Goal: Transaction & Acquisition: Purchase product/service

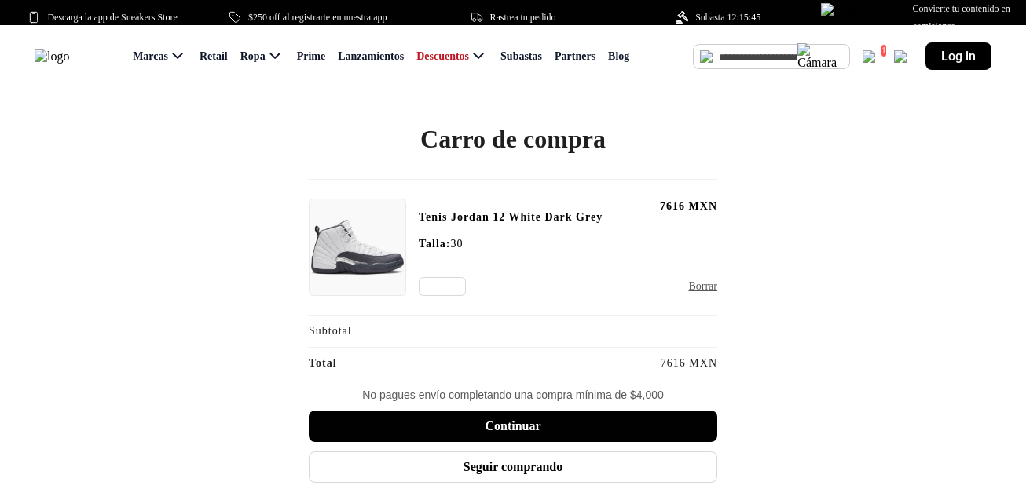
click at [488, 442] on button "Continuar" at bounding box center [513, 426] width 408 height 31
click at [441, 442] on button "Continuar" at bounding box center [513, 426] width 408 height 31
click at [633, 442] on button "Continuar" at bounding box center [513, 426] width 408 height 31
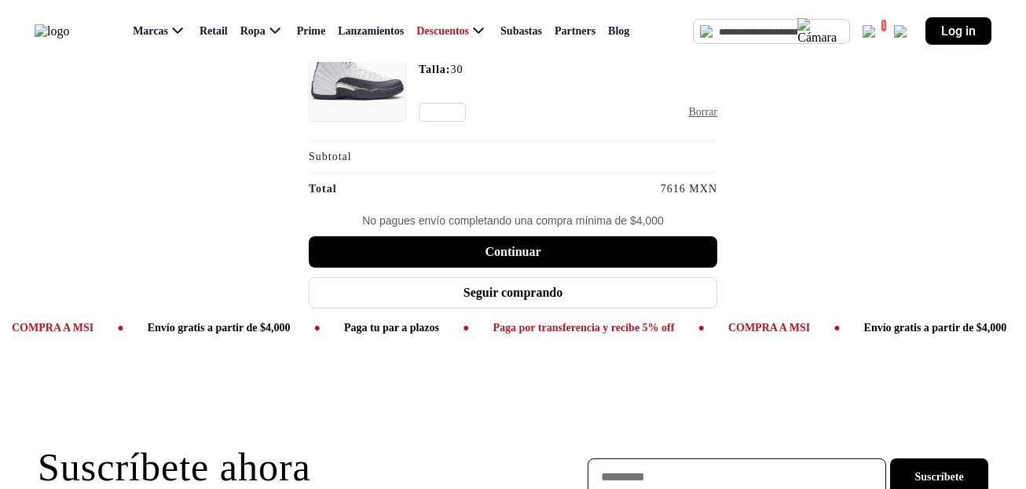
scroll to position [183, 0]
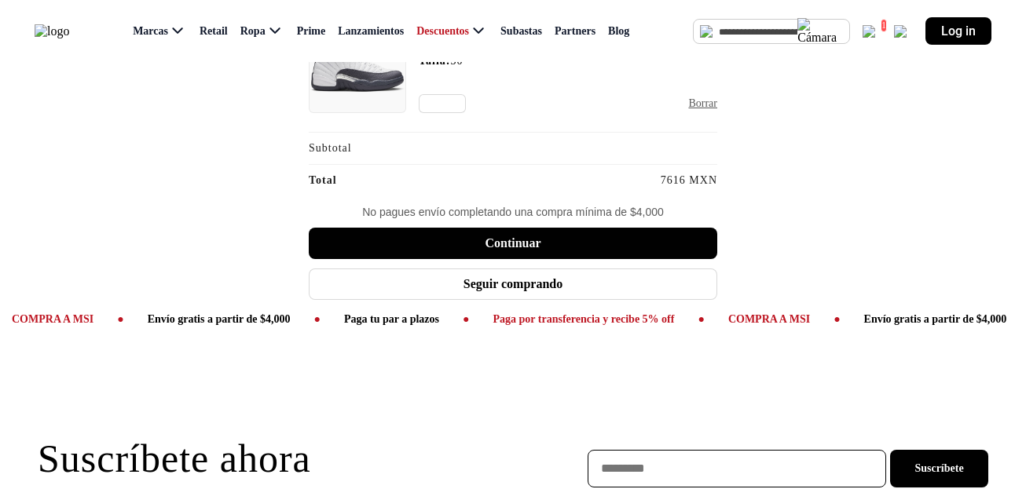
click at [518, 259] on button "Continuar" at bounding box center [513, 243] width 408 height 31
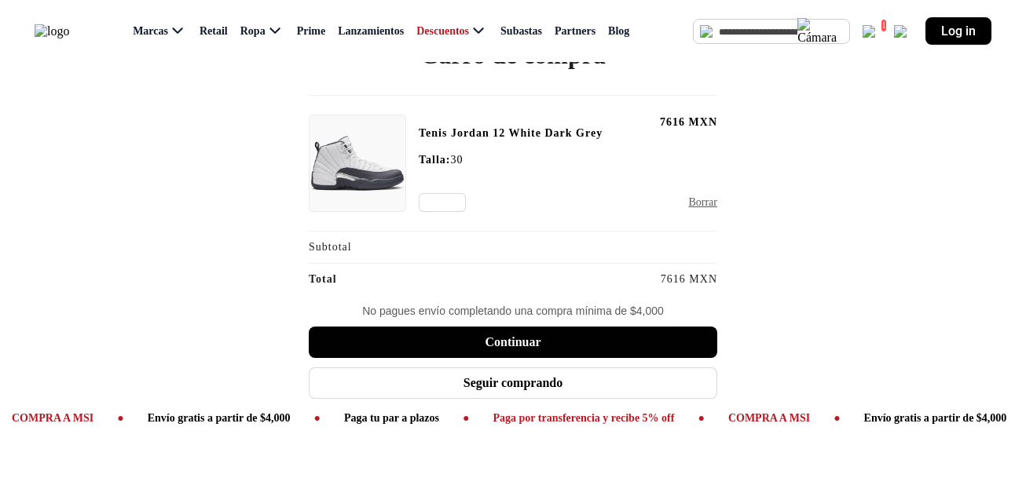
scroll to position [103, 0]
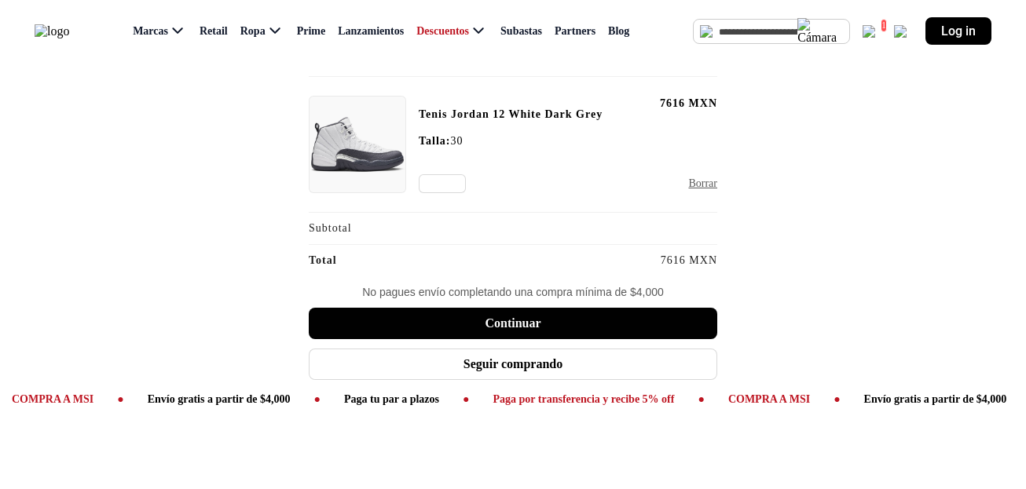
click at [500, 339] on button "Continuar" at bounding box center [513, 323] width 408 height 31
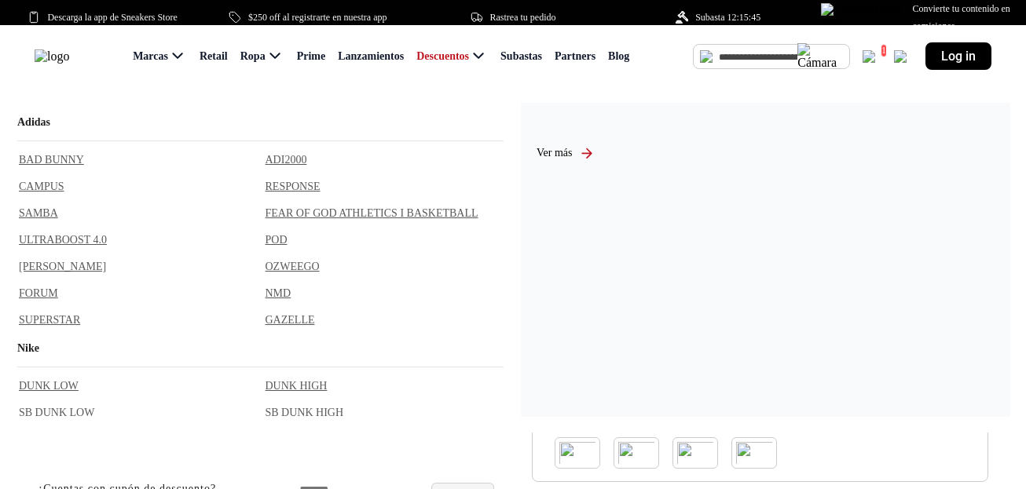
click at [69, 64] on img at bounding box center [52, 56] width 35 height 14
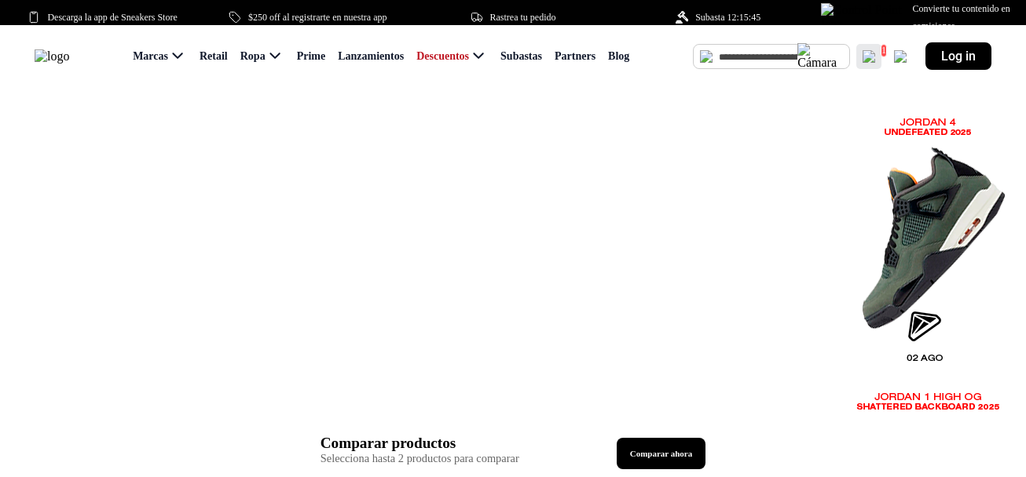
click at [872, 63] on img at bounding box center [868, 56] width 13 height 13
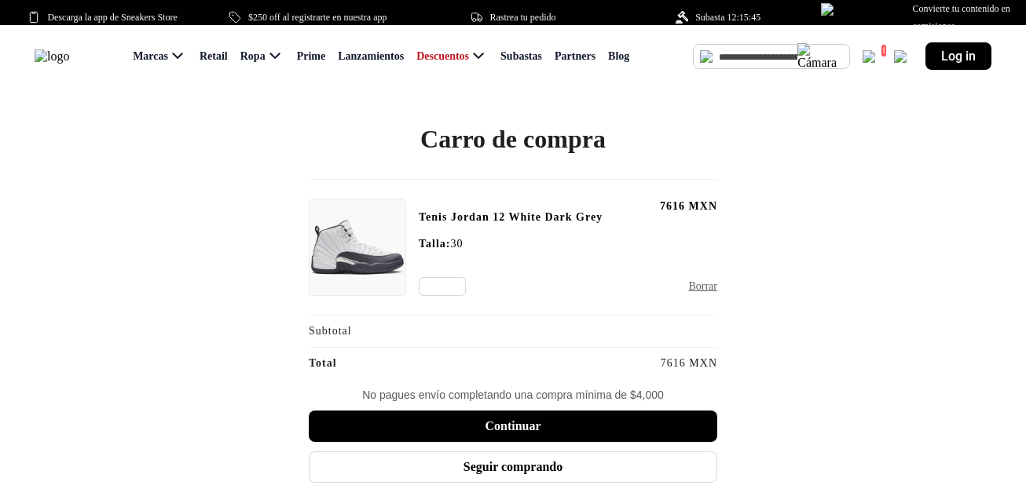
click at [463, 442] on button "Continuar" at bounding box center [513, 426] width 408 height 31
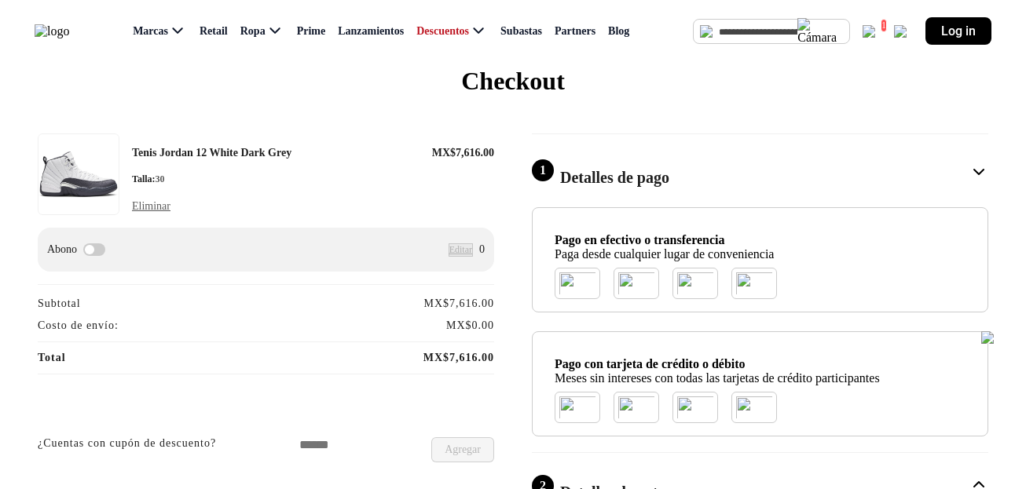
scroll to position [43, 0]
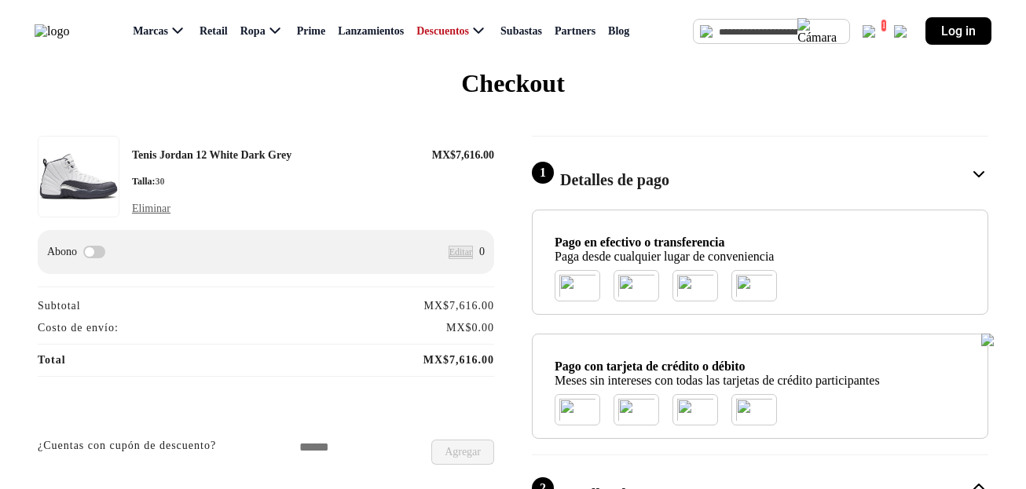
click at [876, 152] on div "1 Detalles de pago Pago en efectivo o transferencia Paga desde cualquier lugar …" at bounding box center [760, 287] width 456 height 303
click at [844, 159] on div "1 Detalles de pago" at bounding box center [760, 172] width 456 height 35
click at [731, 471] on div "2 Detalles de entrega" at bounding box center [760, 488] width 456 height 35
click at [687, 176] on div "1 Detalles de pago" at bounding box center [760, 172] width 456 height 35
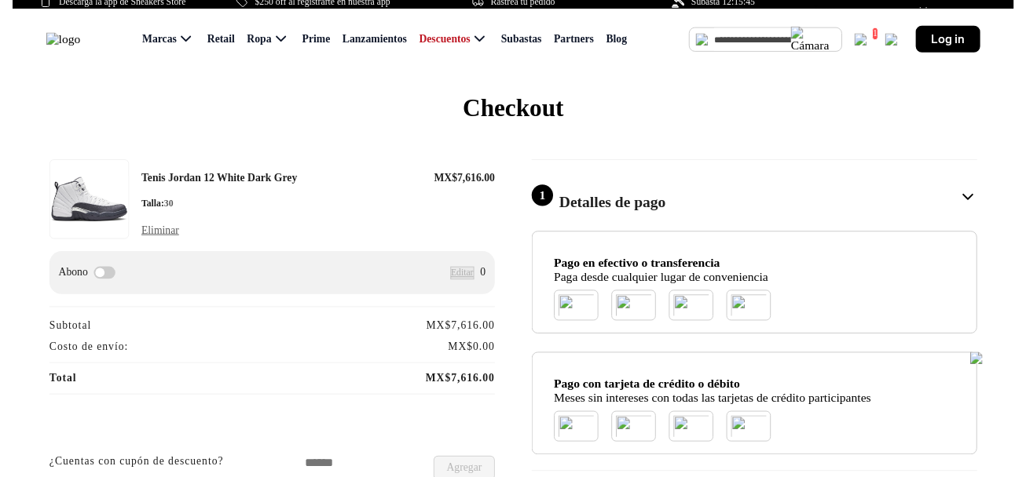
scroll to position [0, 0]
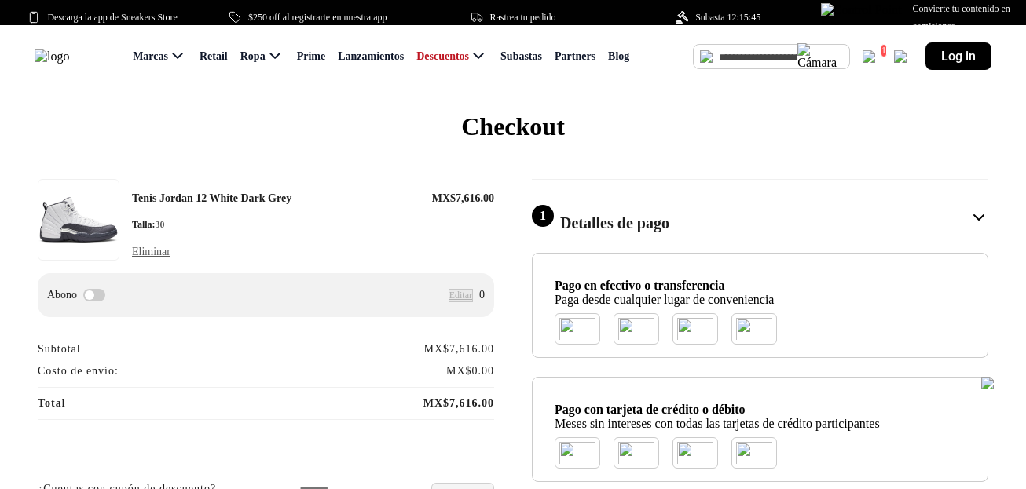
click at [69, 64] on img at bounding box center [52, 56] width 35 height 14
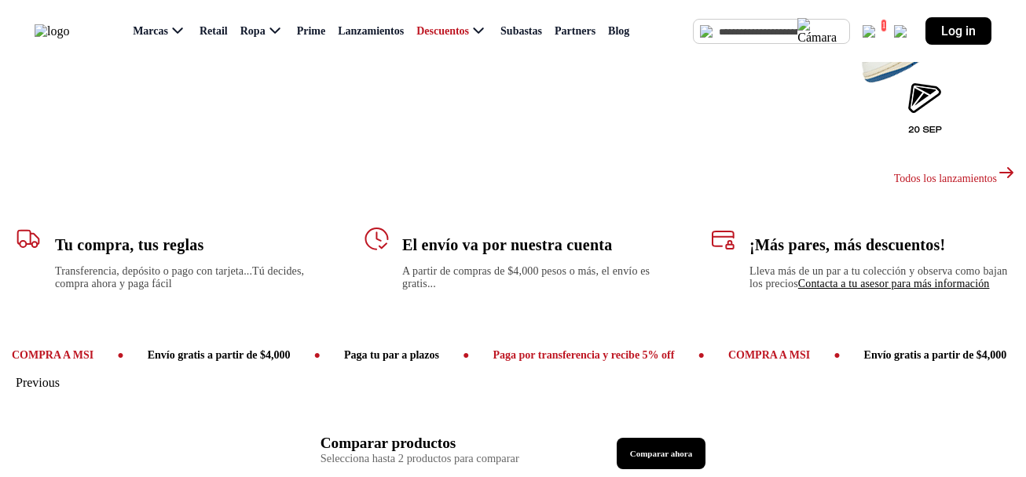
scroll to position [1095, 0]
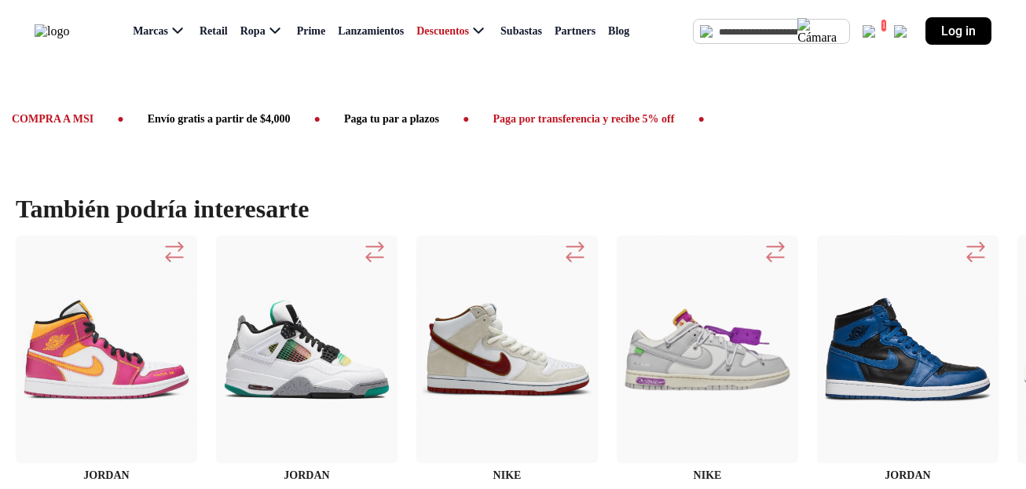
scroll to position [1497, 0]
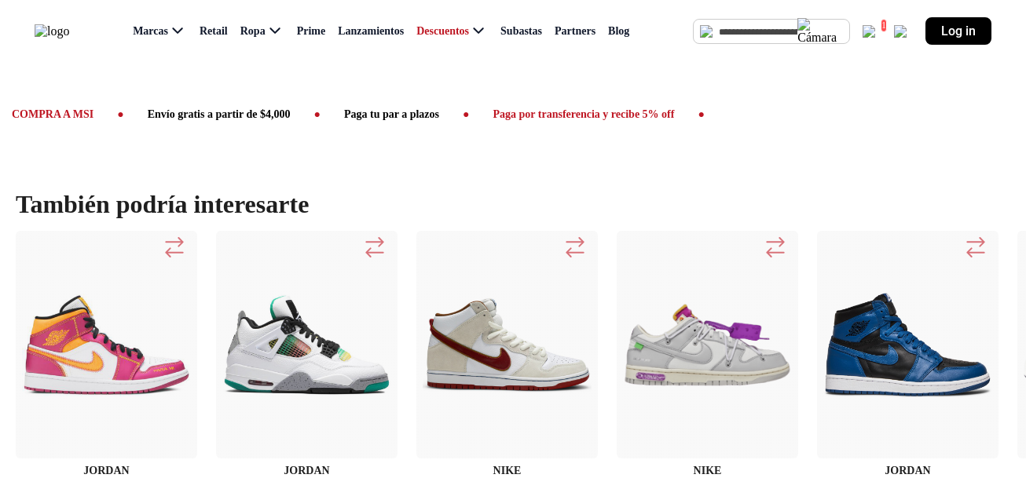
click at [261, 339] on img at bounding box center [306, 345] width 169 height 169
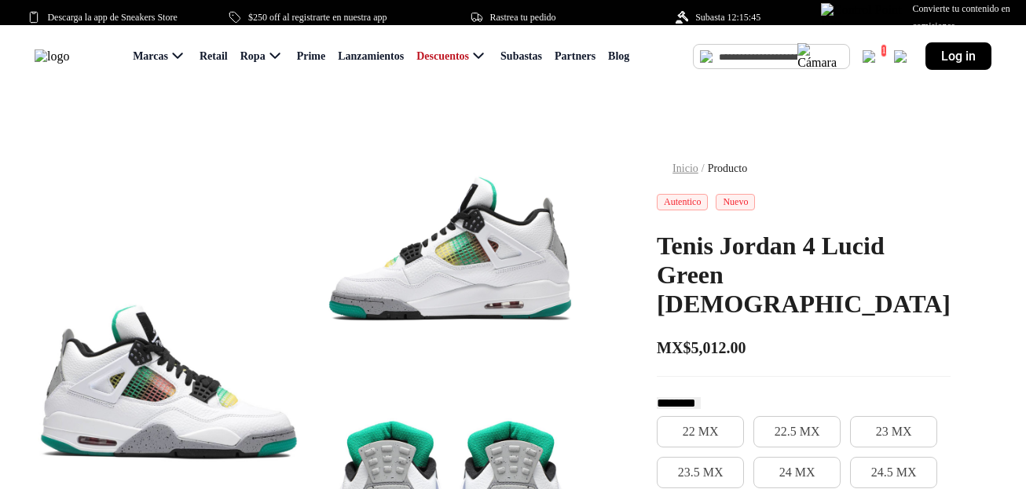
click at [752, 67] on input "text" at bounding box center [758, 57] width 79 height 24
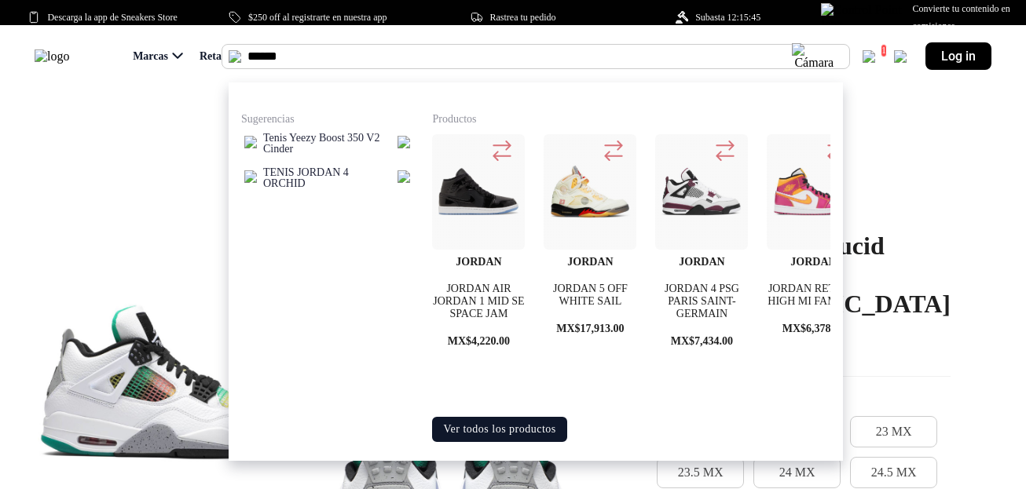
type input "******"
click at [460, 417] on button "Ver todos los productos" at bounding box center [499, 429] width 134 height 25
